Goal: Complete application form

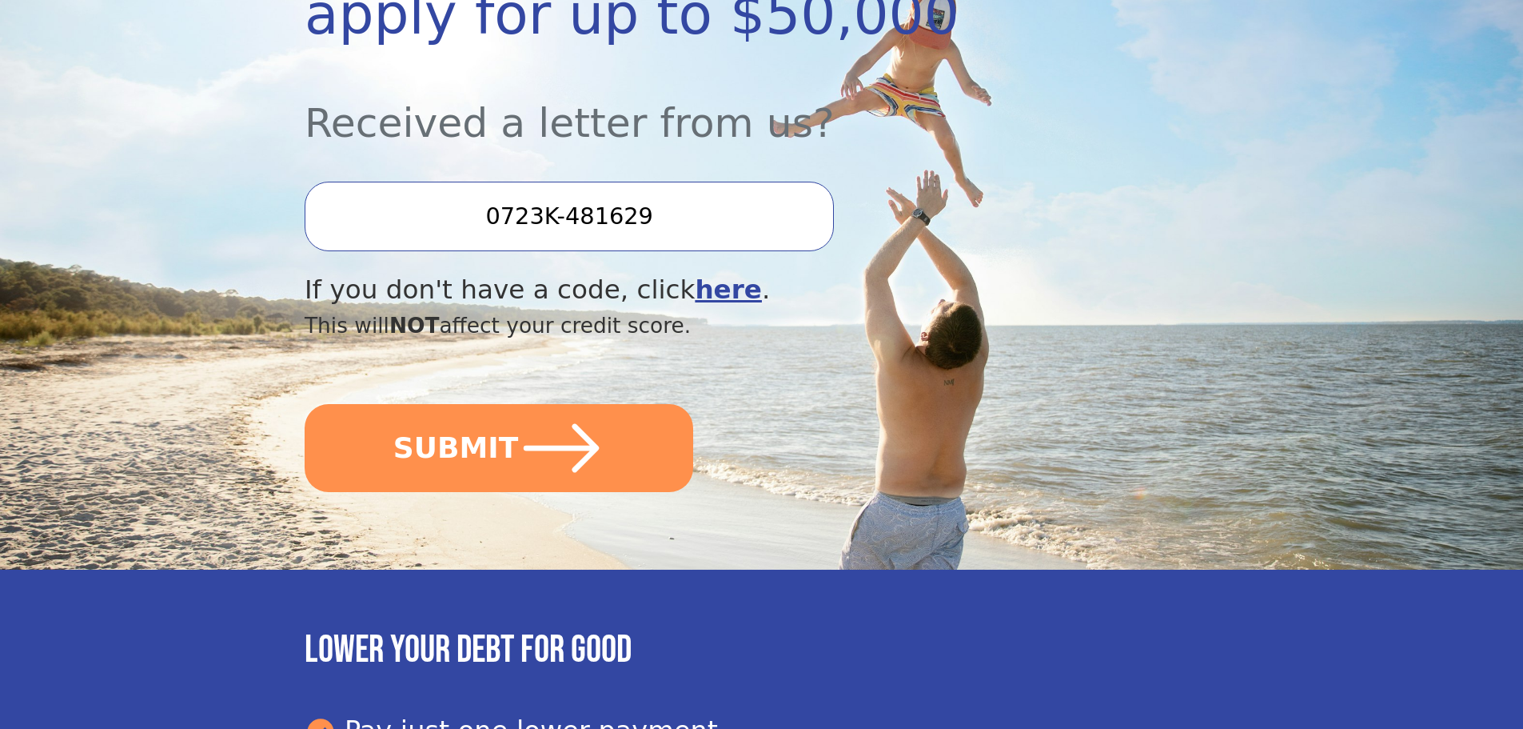
scroll to position [400, 0]
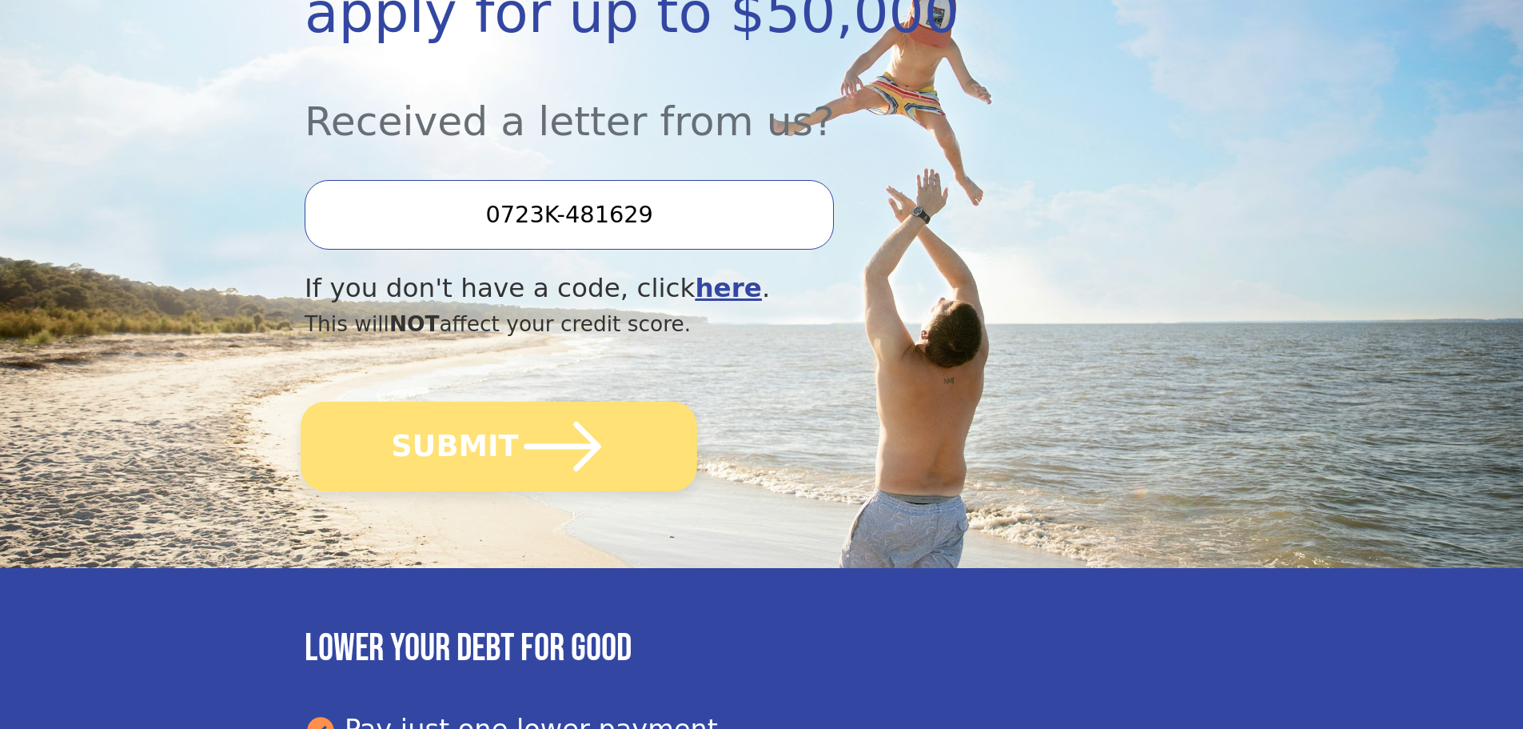
click at [519, 442] on icon "submit" at bounding box center [563, 446] width 88 height 88
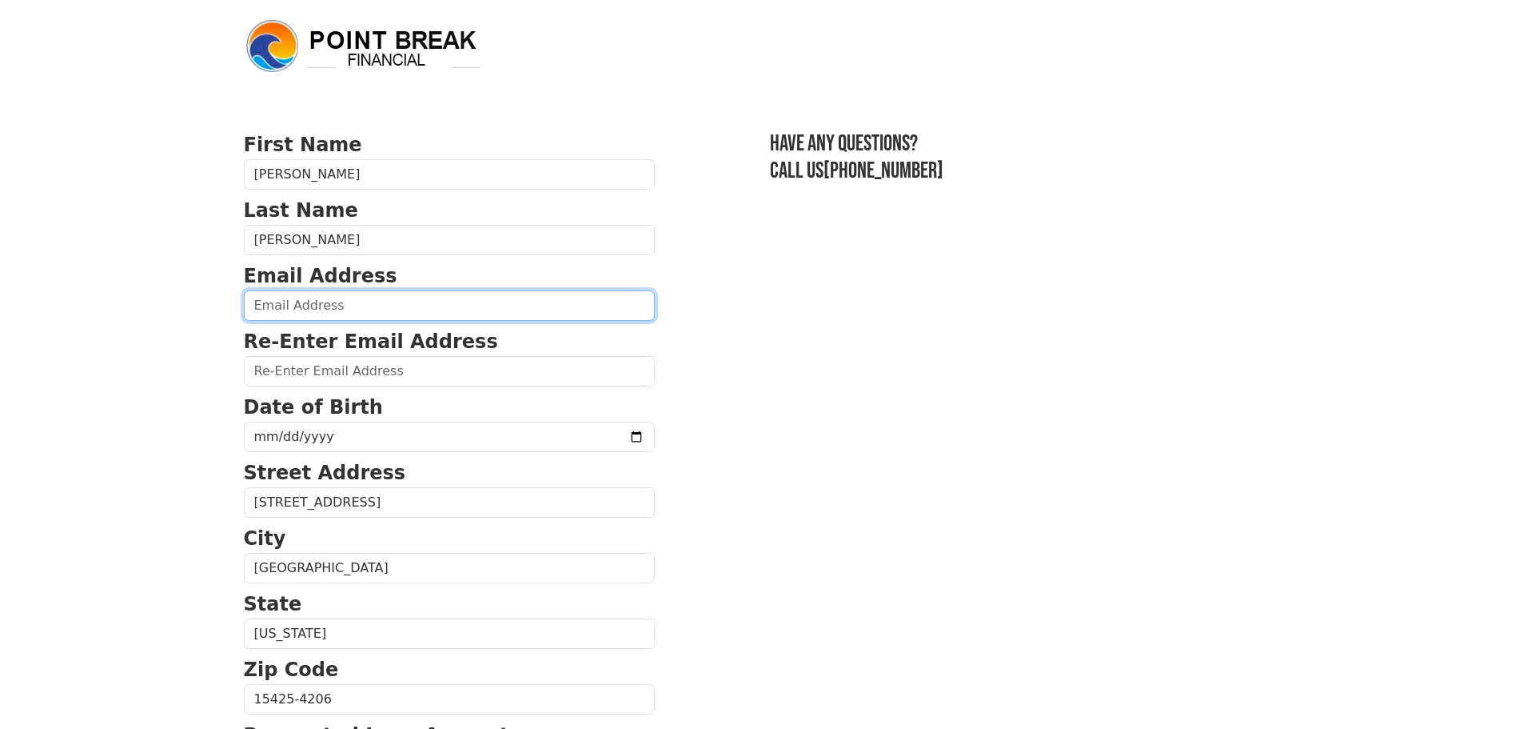
click at [291, 307] on input "email" at bounding box center [449, 305] width 411 height 30
type input "douggoodwin9@gmail.com"
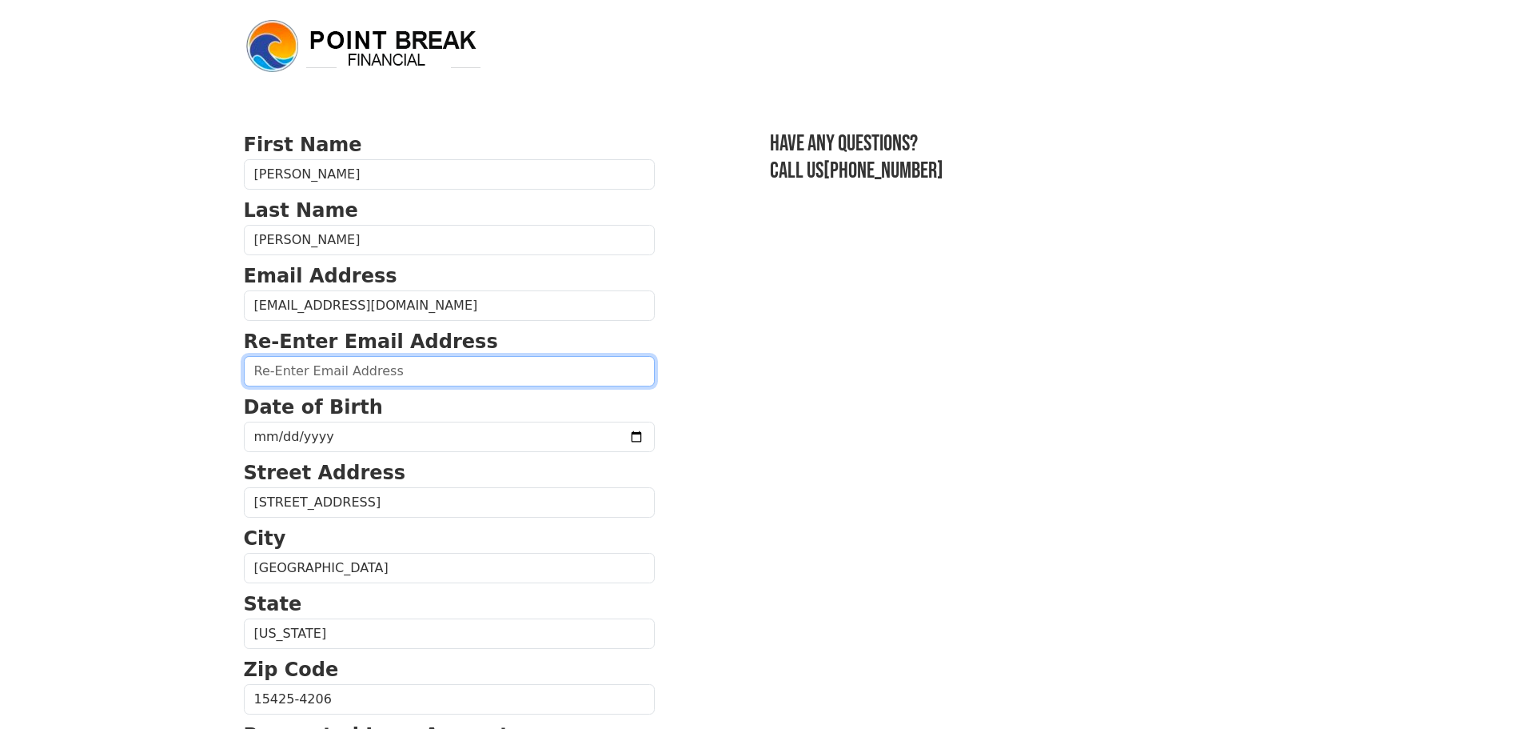
drag, startPoint x: 281, startPoint y: 369, endPoint x: 270, endPoint y: 360, distance: 14.7
click at [279, 368] on input "email" at bounding box center [449, 371] width 411 height 30
type input "douggoodwin9@gmail.com"
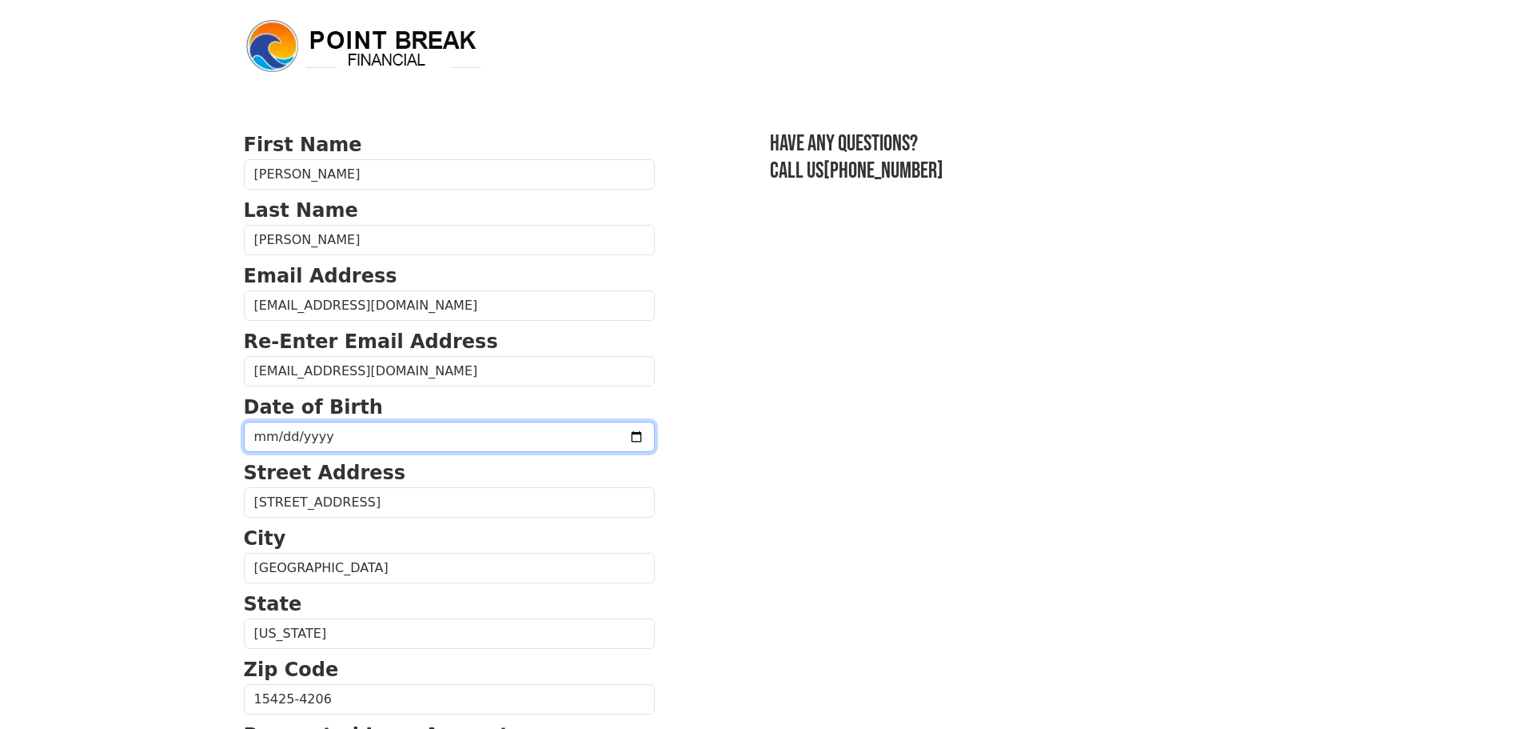
click at [268, 433] on input "date" at bounding box center [449, 436] width 411 height 30
type input "1957-08-13"
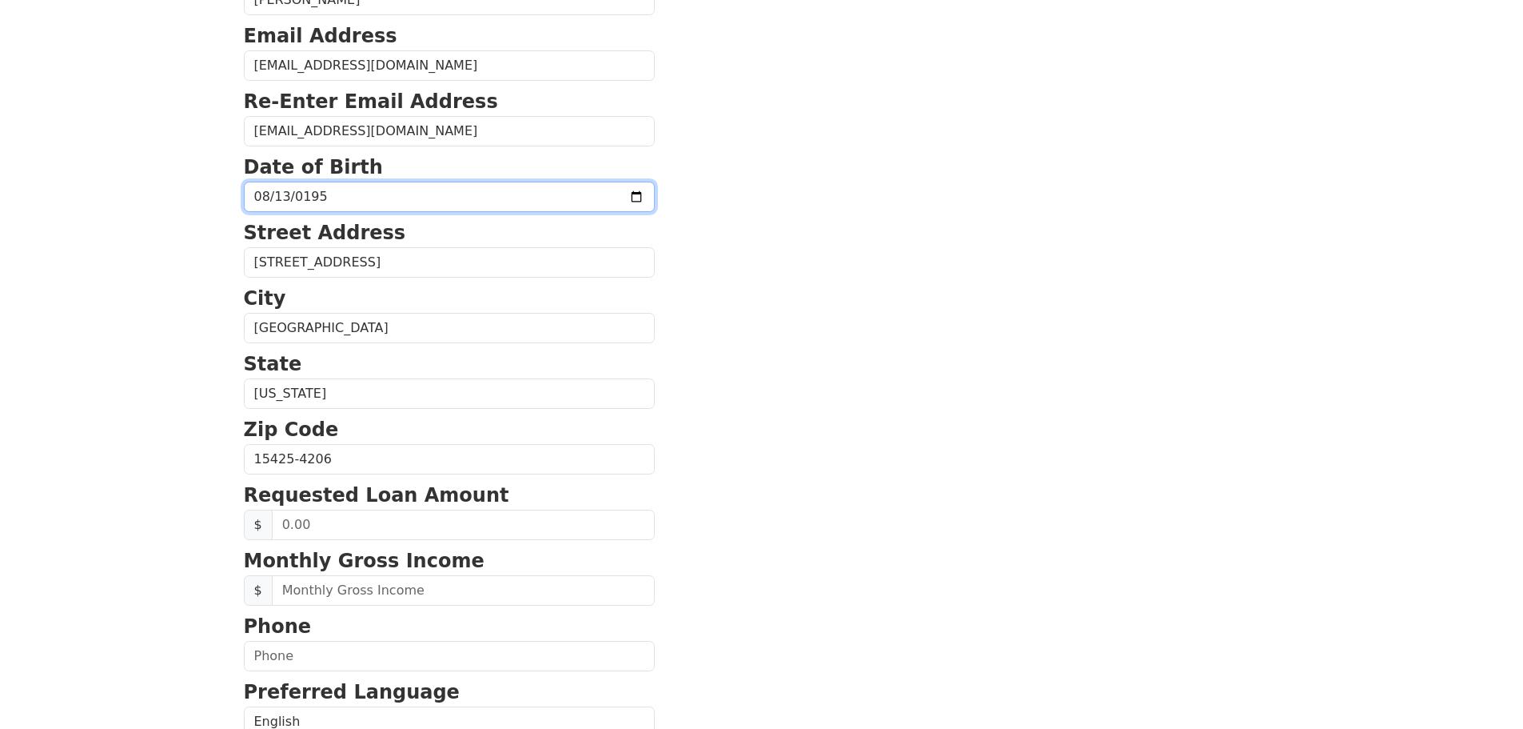
scroll to position [320, 0]
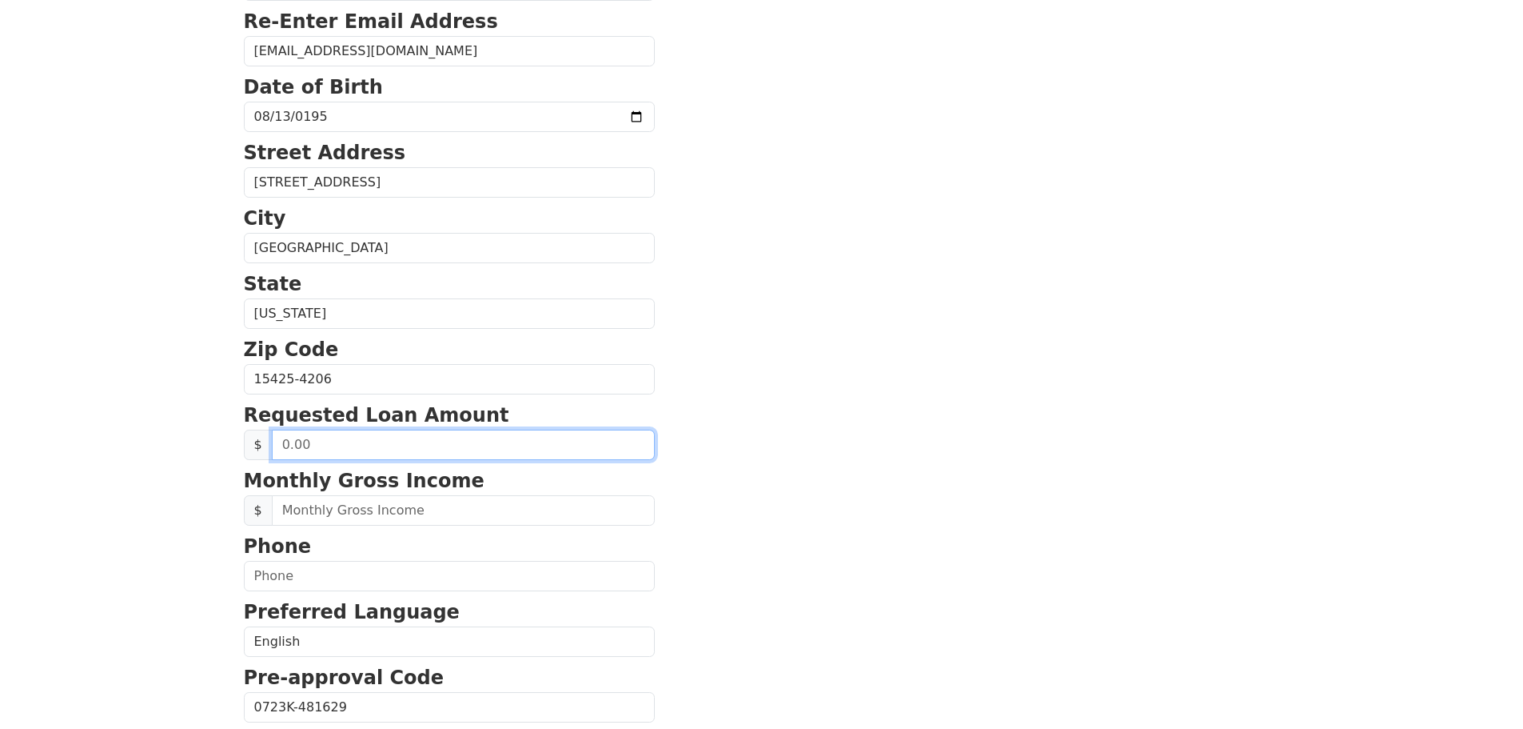
click at [305, 448] on input "text" at bounding box center [463, 444] width 383 height 30
type input "-25,000.00"
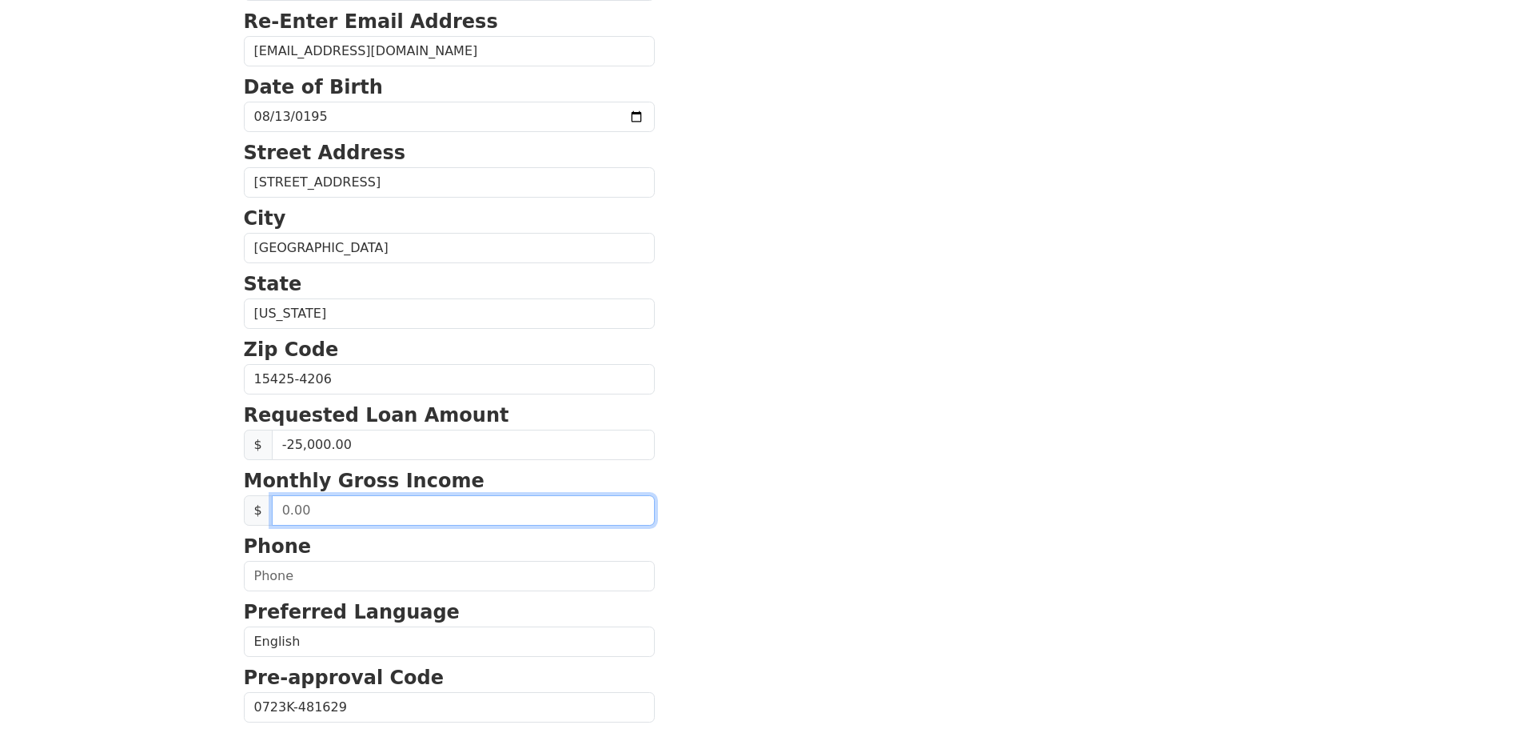
click at [287, 513] on input "text" at bounding box center [463, 510] width 383 height 30
type input "9,000.00"
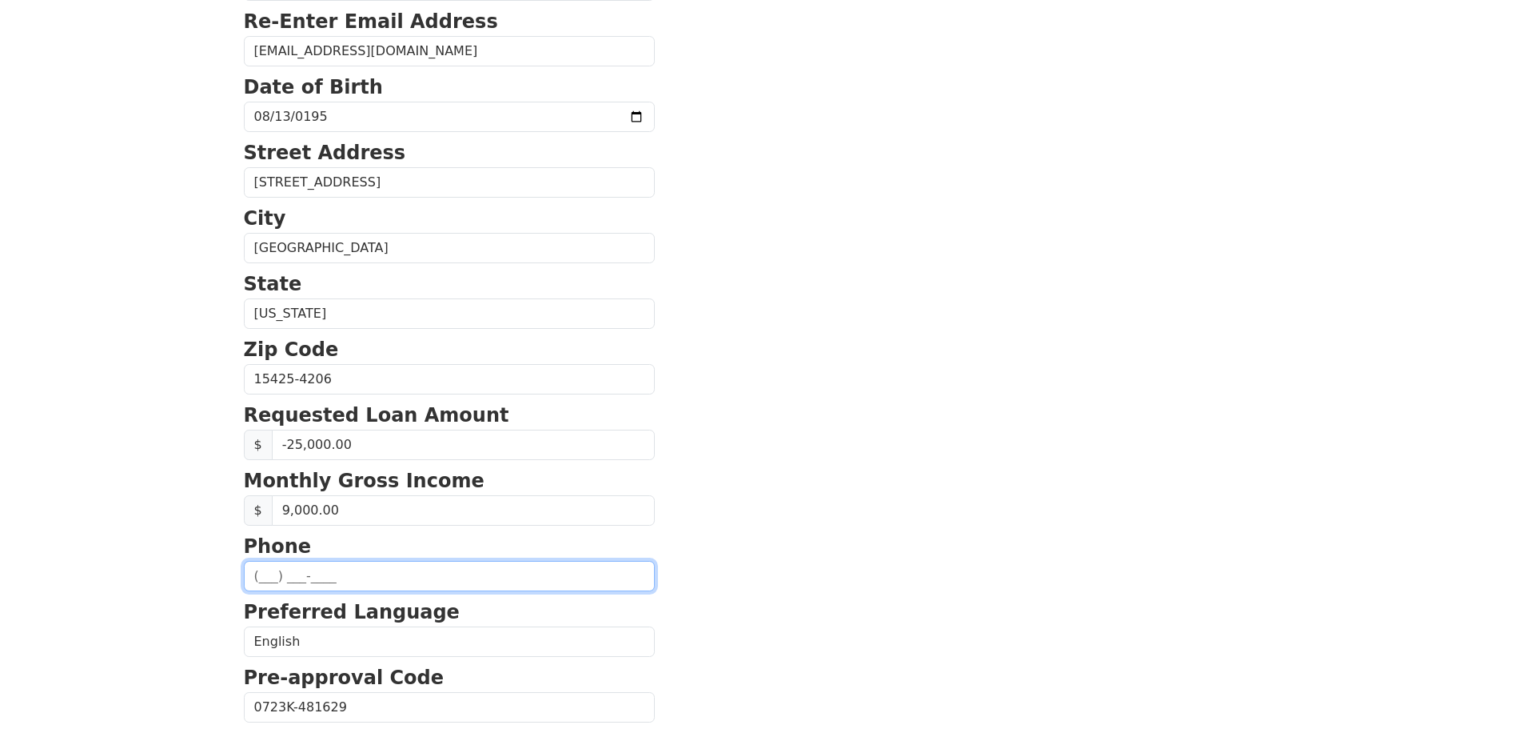
click at [264, 579] on input "text" at bounding box center [449, 576] width 411 height 30
type input "(724) 710-5821"
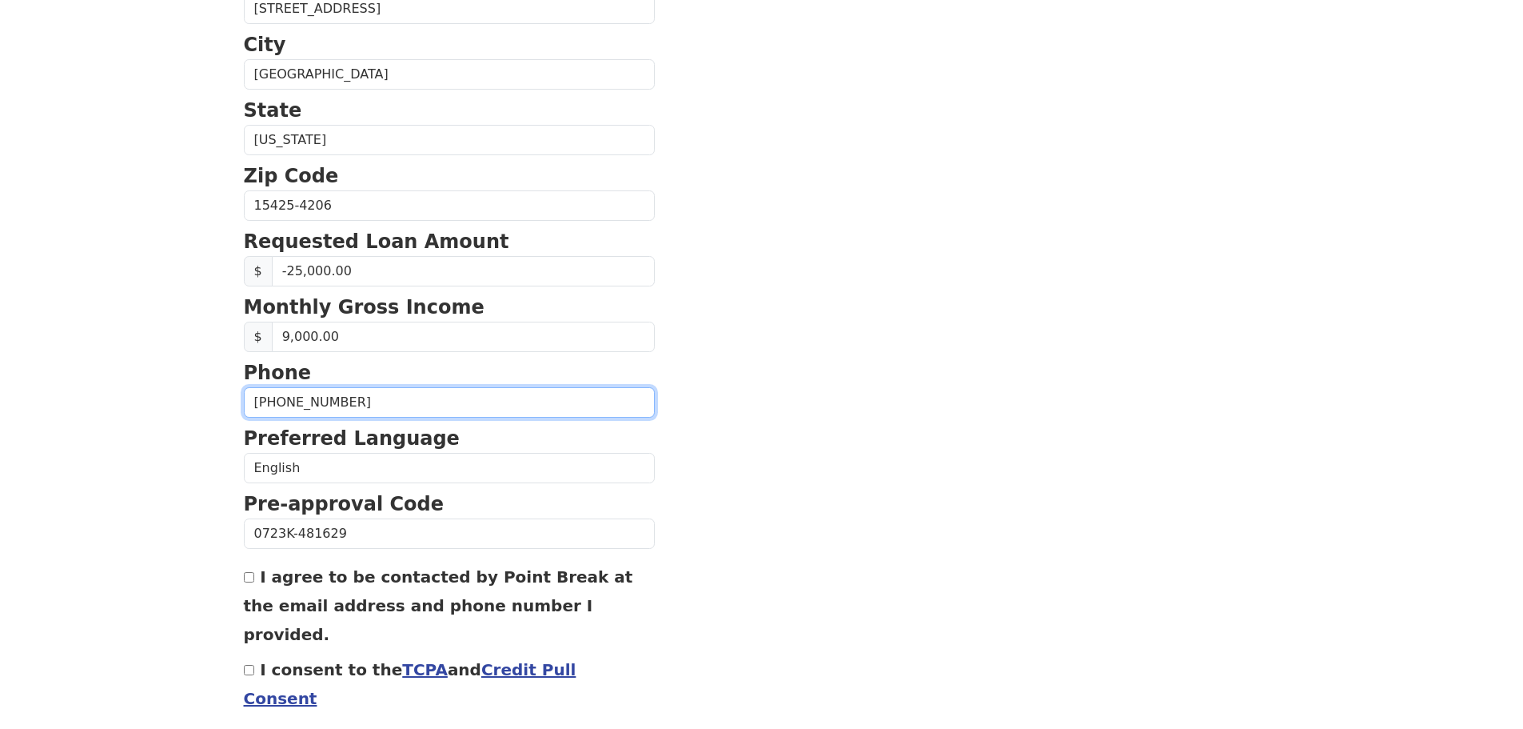
scroll to position [545, 0]
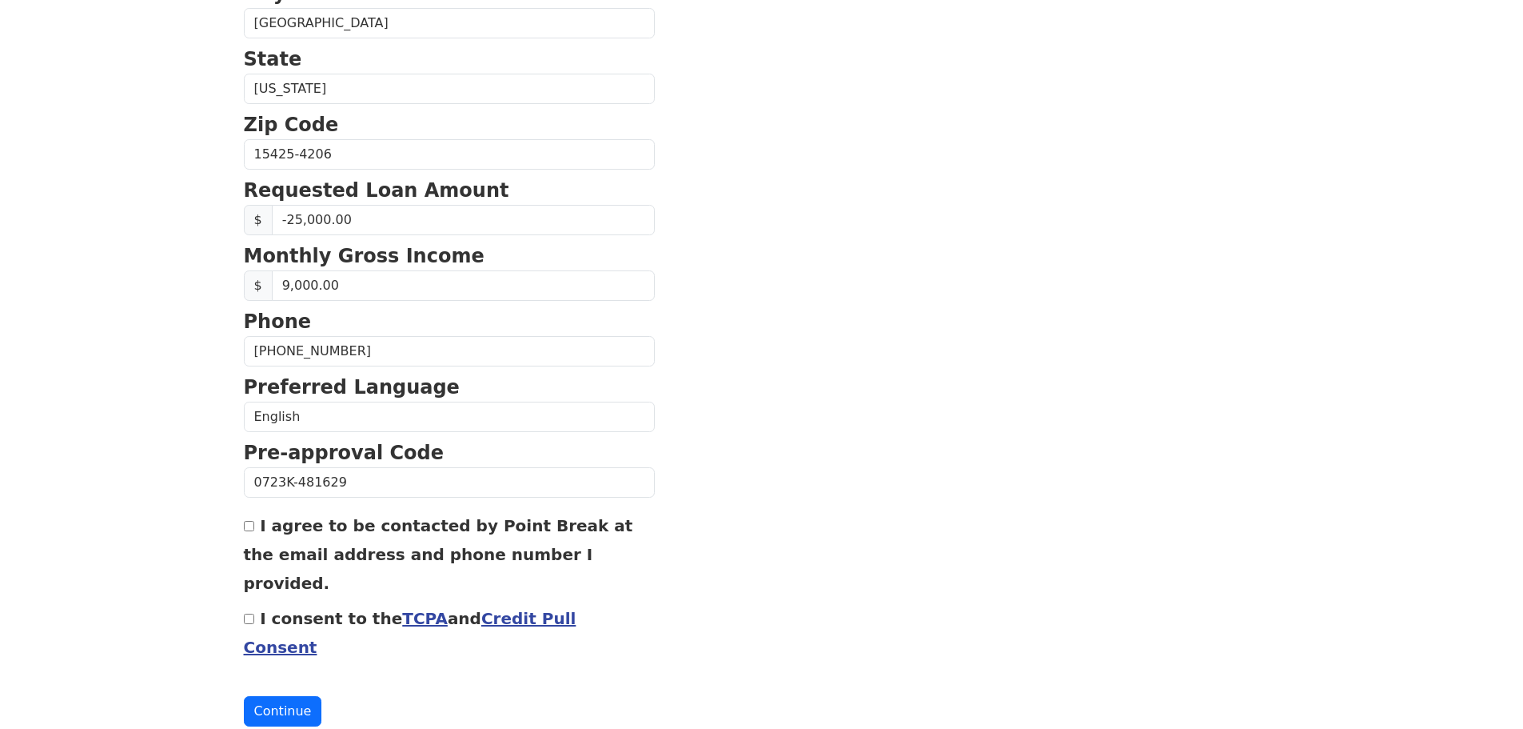
click at [248, 526] on input "I agree to be contacted by Point Break at the email address and phone number I …" at bounding box center [249, 526] width 10 height 10
checkbox input "true"
click at [254, 613] on input "I consent to the TCPA and Credit Pull Consent" at bounding box center [249, 618] width 10 height 10
checkbox input "true"
click at [297, 696] on button "Continue" at bounding box center [283, 711] width 78 height 30
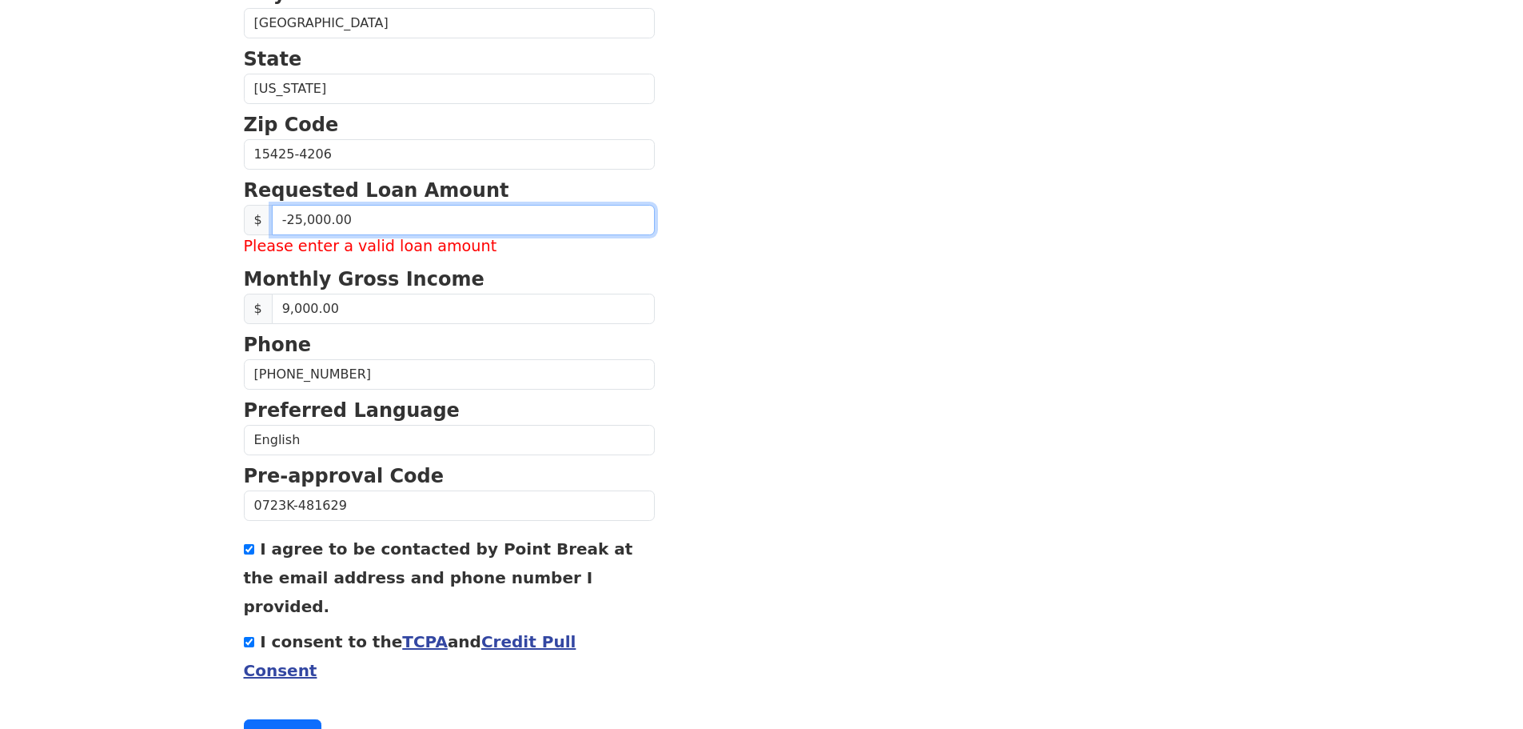
click at [285, 222] on input "-25,000.00" at bounding box center [463, 220] width 383 height 30
type input "25,000.00"
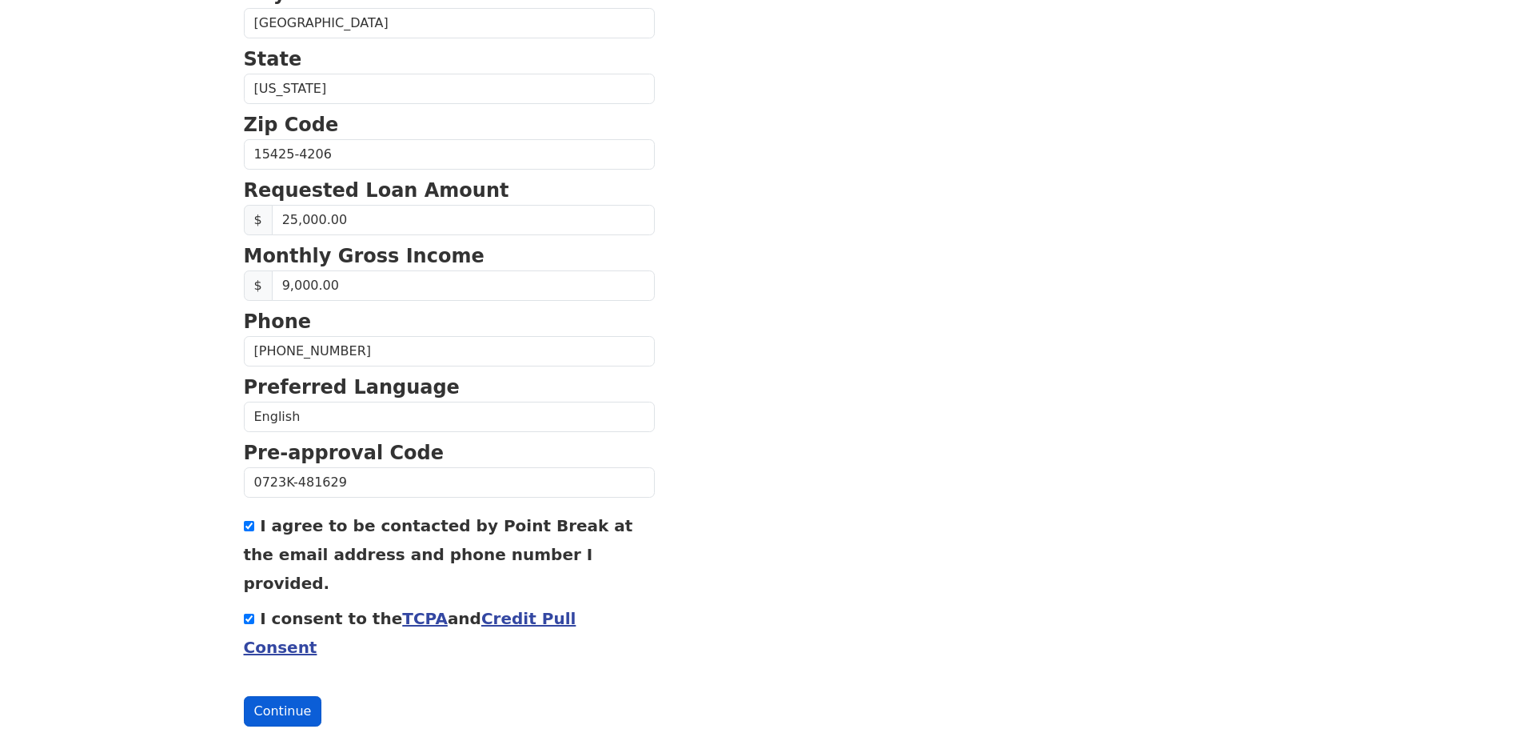
click at [271, 696] on button "Continue" at bounding box center [283, 711] width 78 height 30
